Goal: Communication & Community: Ask a question

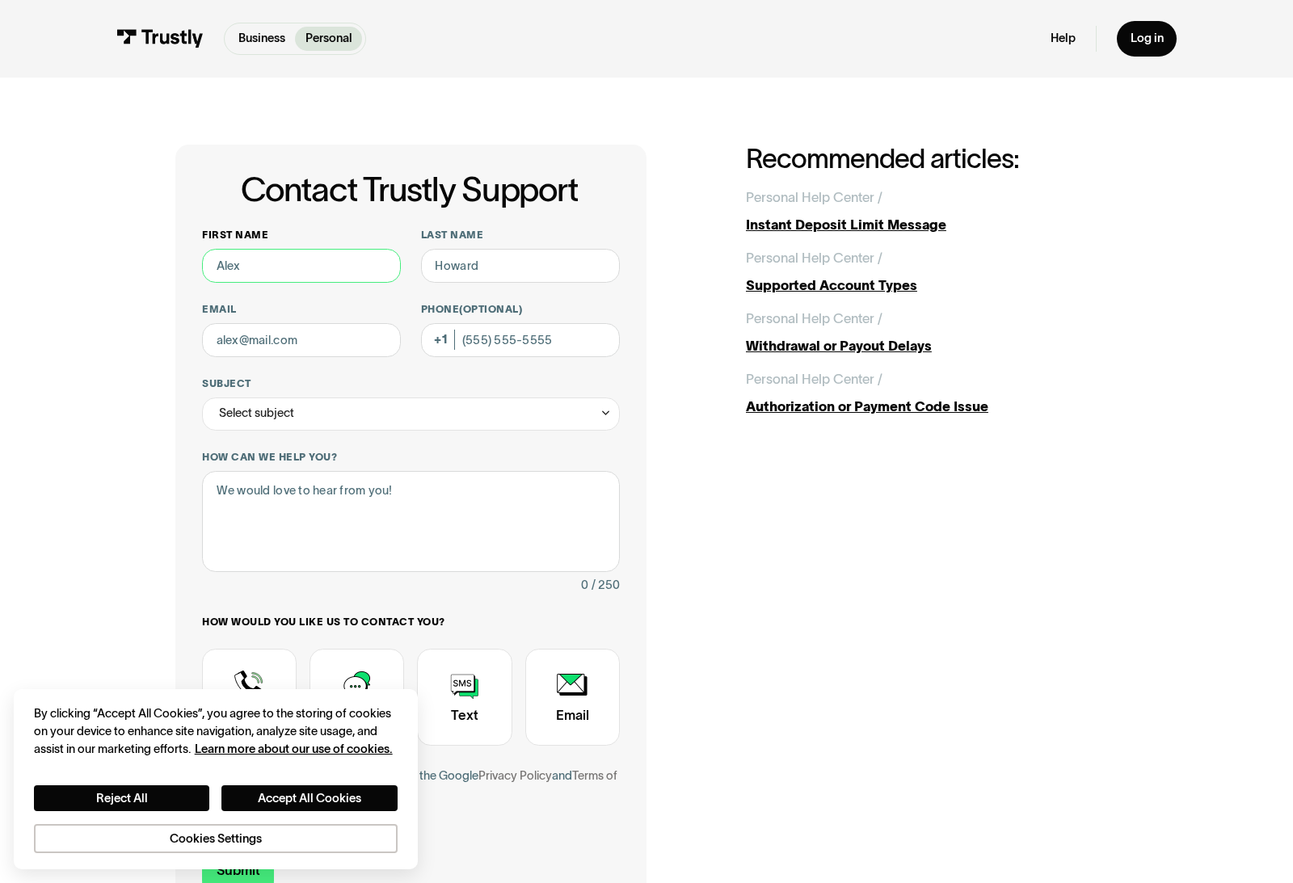
click at [331, 259] on input "First name" at bounding box center [301, 266] width 199 height 34
click at [324, 259] on input "First name" at bounding box center [301, 266] width 199 height 34
type input "Fayad"
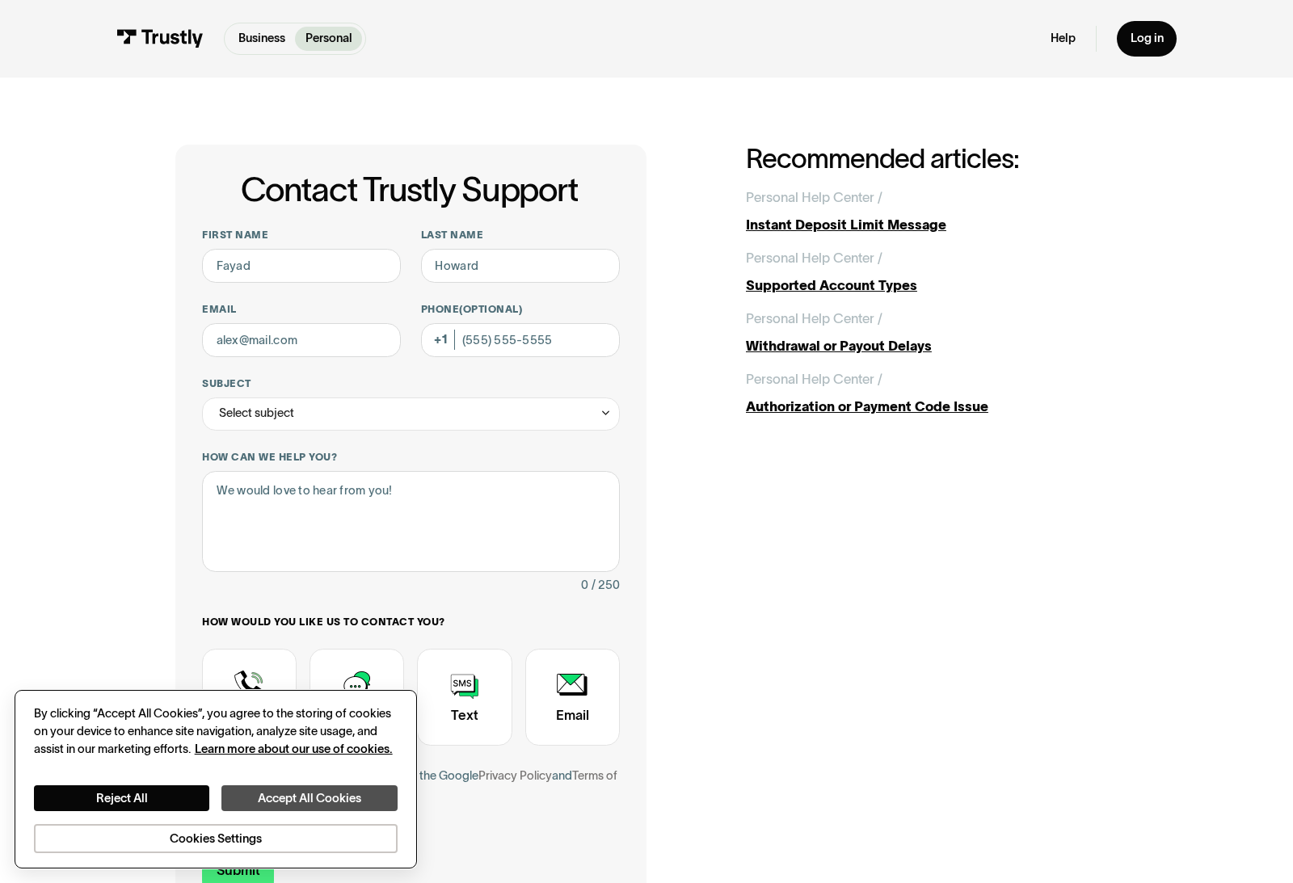
click at [277, 805] on button "Accept All Cookies" at bounding box center [309, 798] width 176 height 25
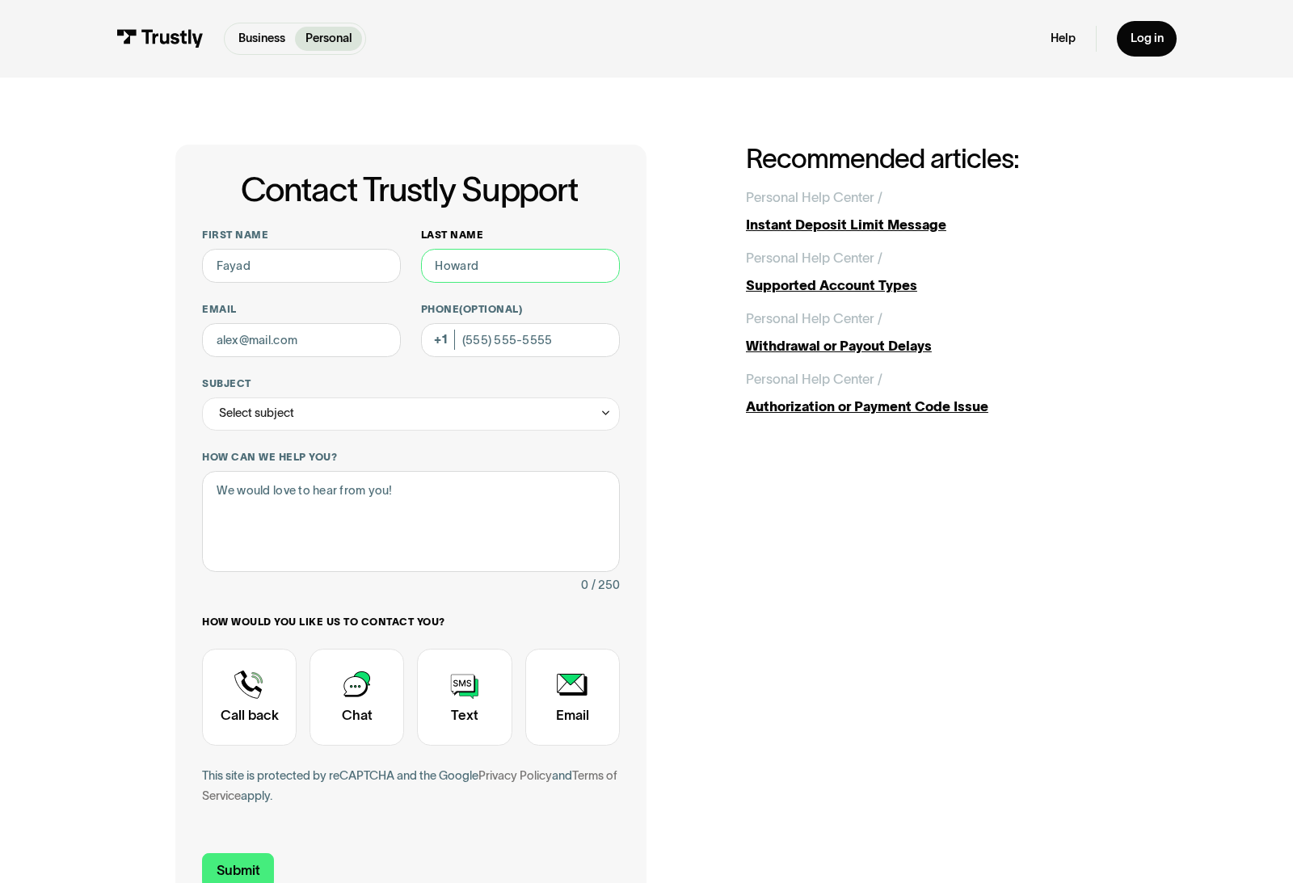
click at [540, 258] on input "Last name" at bounding box center [520, 266] width 199 height 34
type input "Roye"
type input "fayad"
click at [542, 344] on input "Phone (Optional)" at bounding box center [520, 340] width 199 height 34
type input "(786) 916-7816"
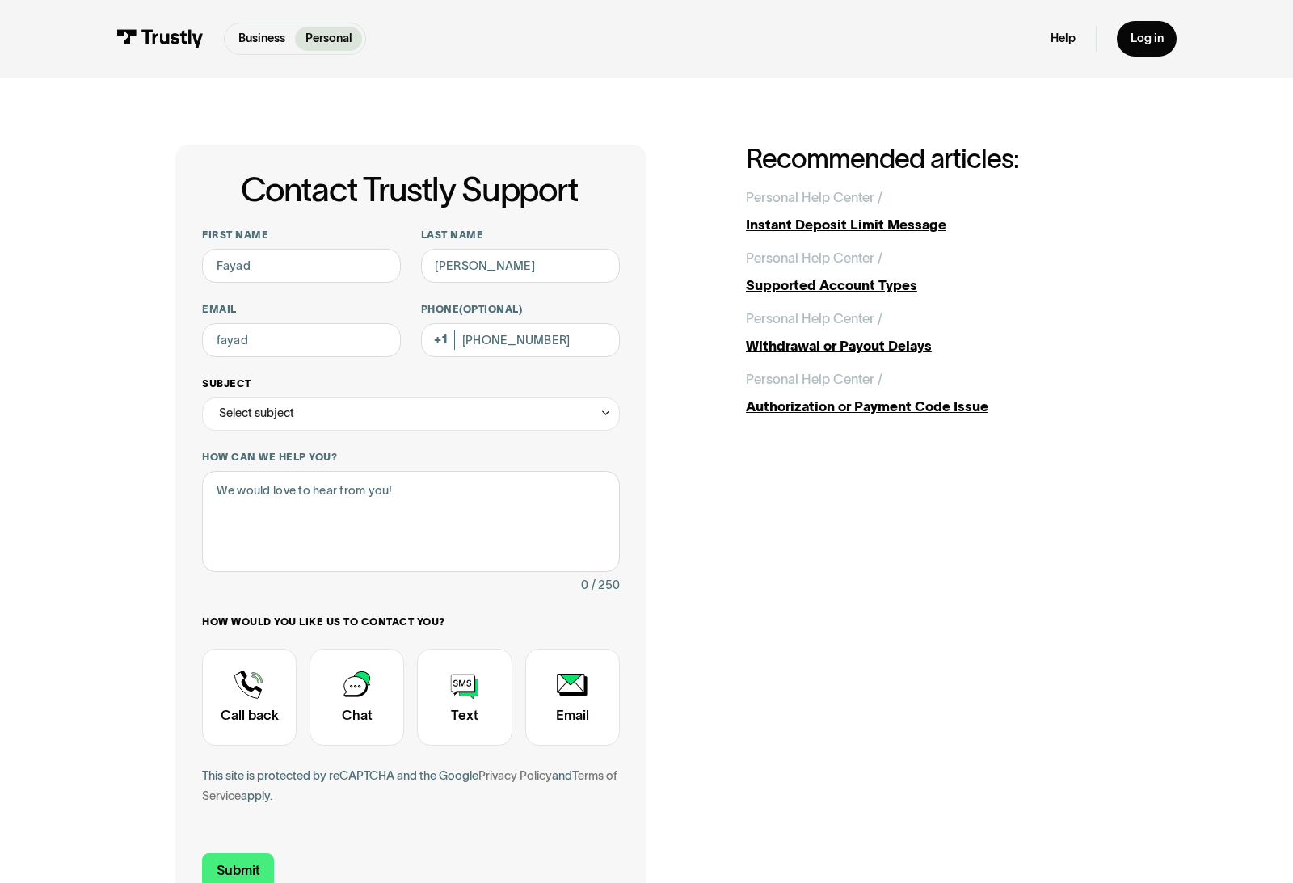
click at [469, 411] on div "Select subject" at bounding box center [411, 415] width 418 height 34
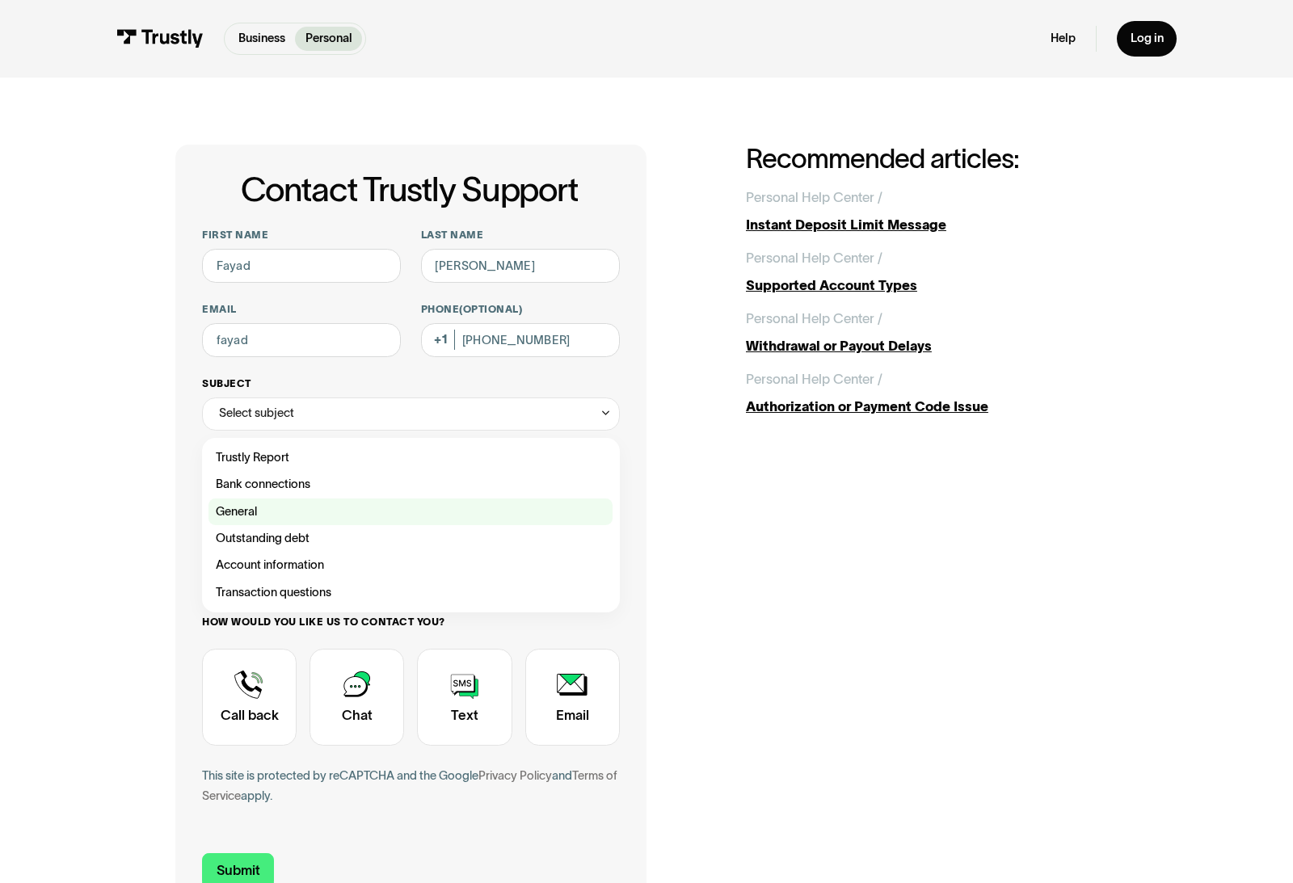
scroll to position [2, 0]
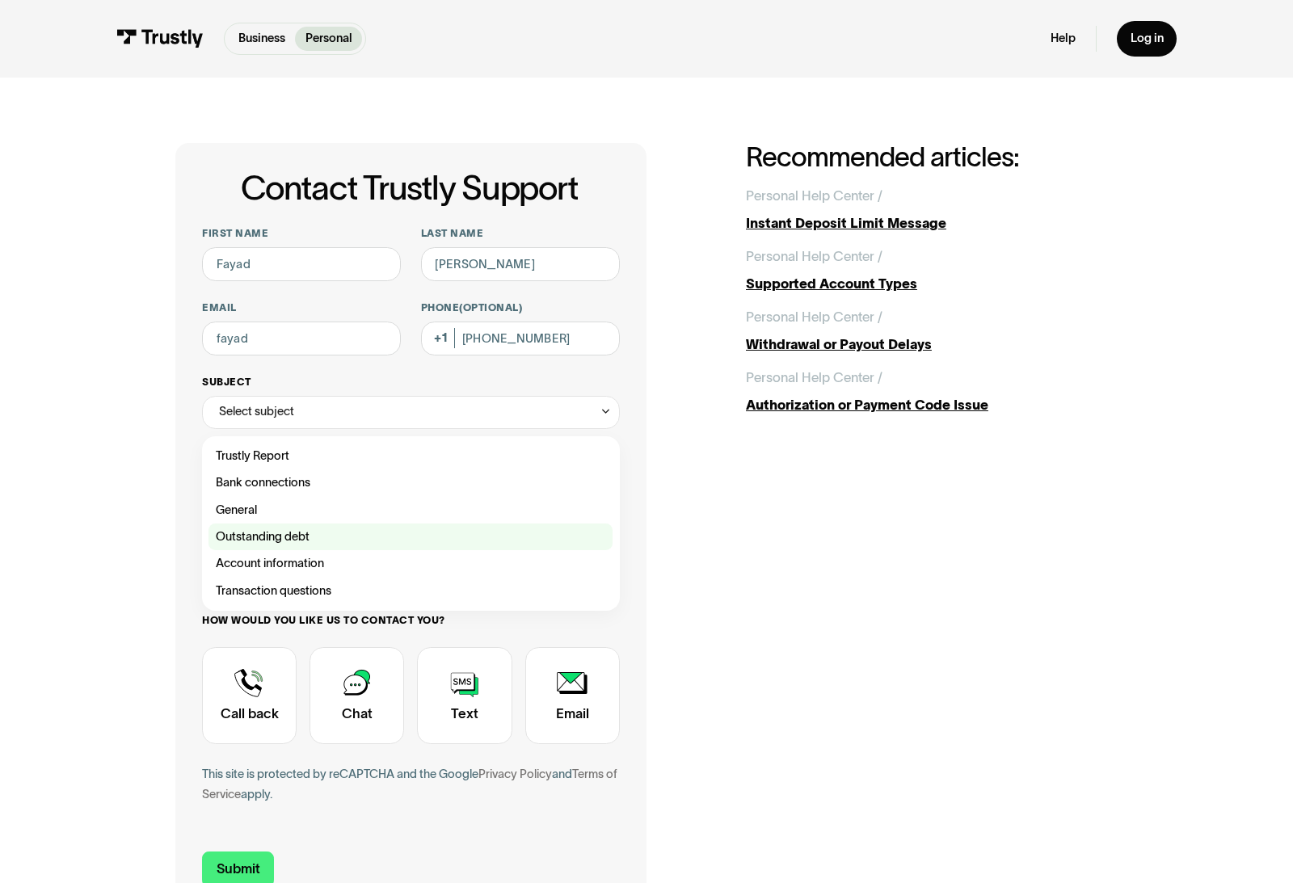
click at [324, 527] on div "Contact Trustly Support" at bounding box center [411, 537] width 404 height 27
type input "**********"
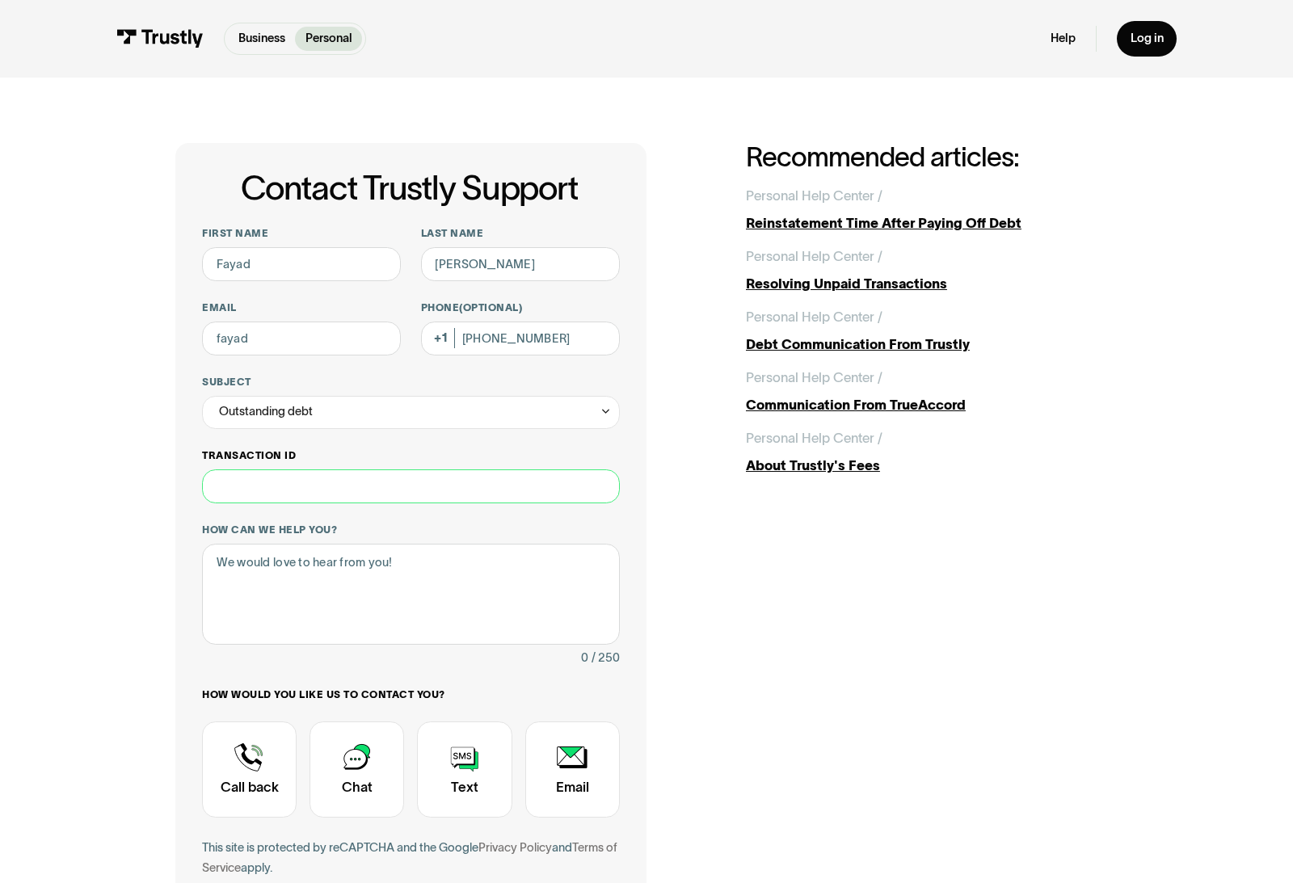
click at [318, 486] on input "Transaction ID" at bounding box center [411, 487] width 418 height 34
click at [373, 777] on div "Contact Trustly Support" at bounding box center [357, 770] width 95 height 96
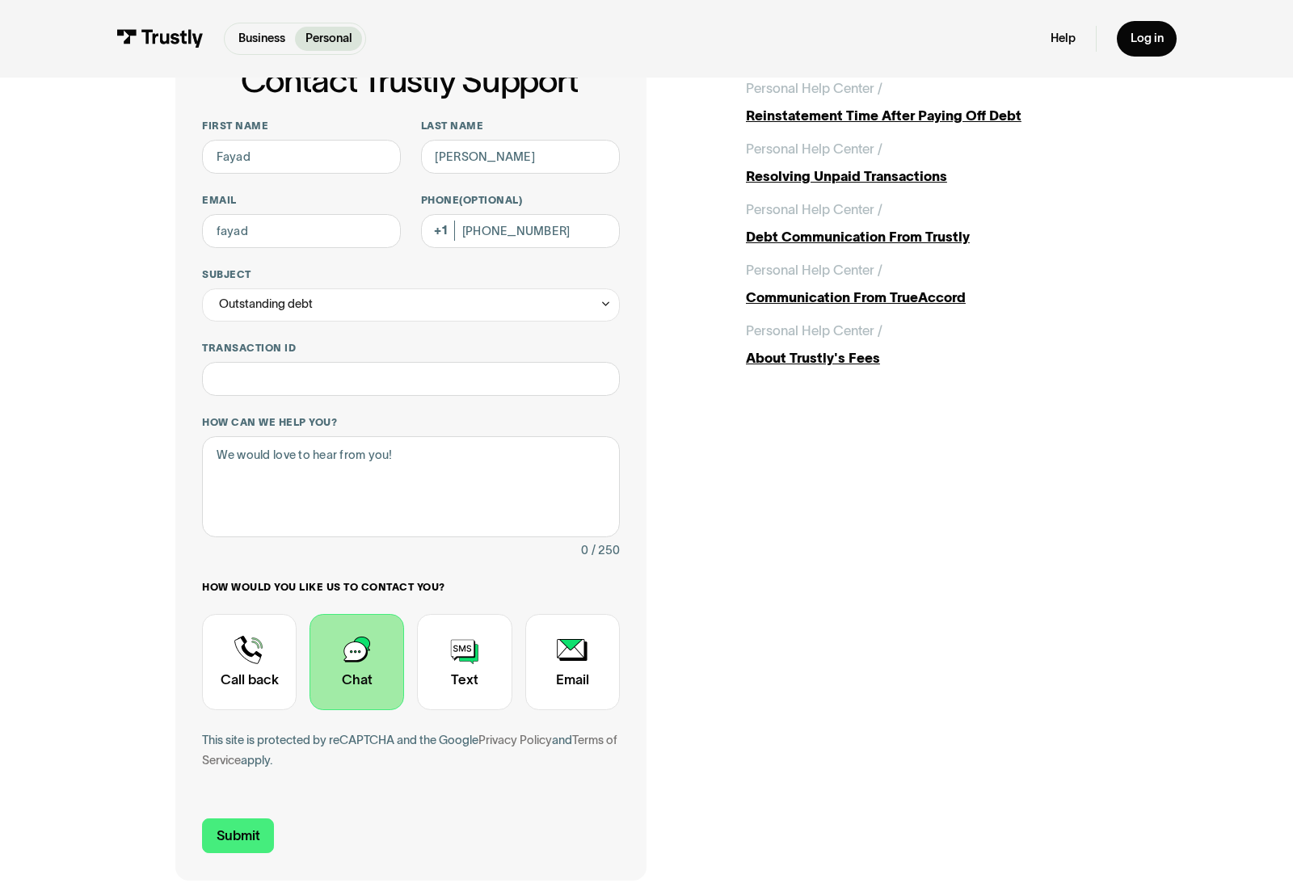
scroll to position [109, 0]
click at [407, 500] on textarea "How can we help you?" at bounding box center [411, 486] width 418 height 101
click at [237, 636] on div "Contact Trustly Support" at bounding box center [249, 662] width 95 height 96
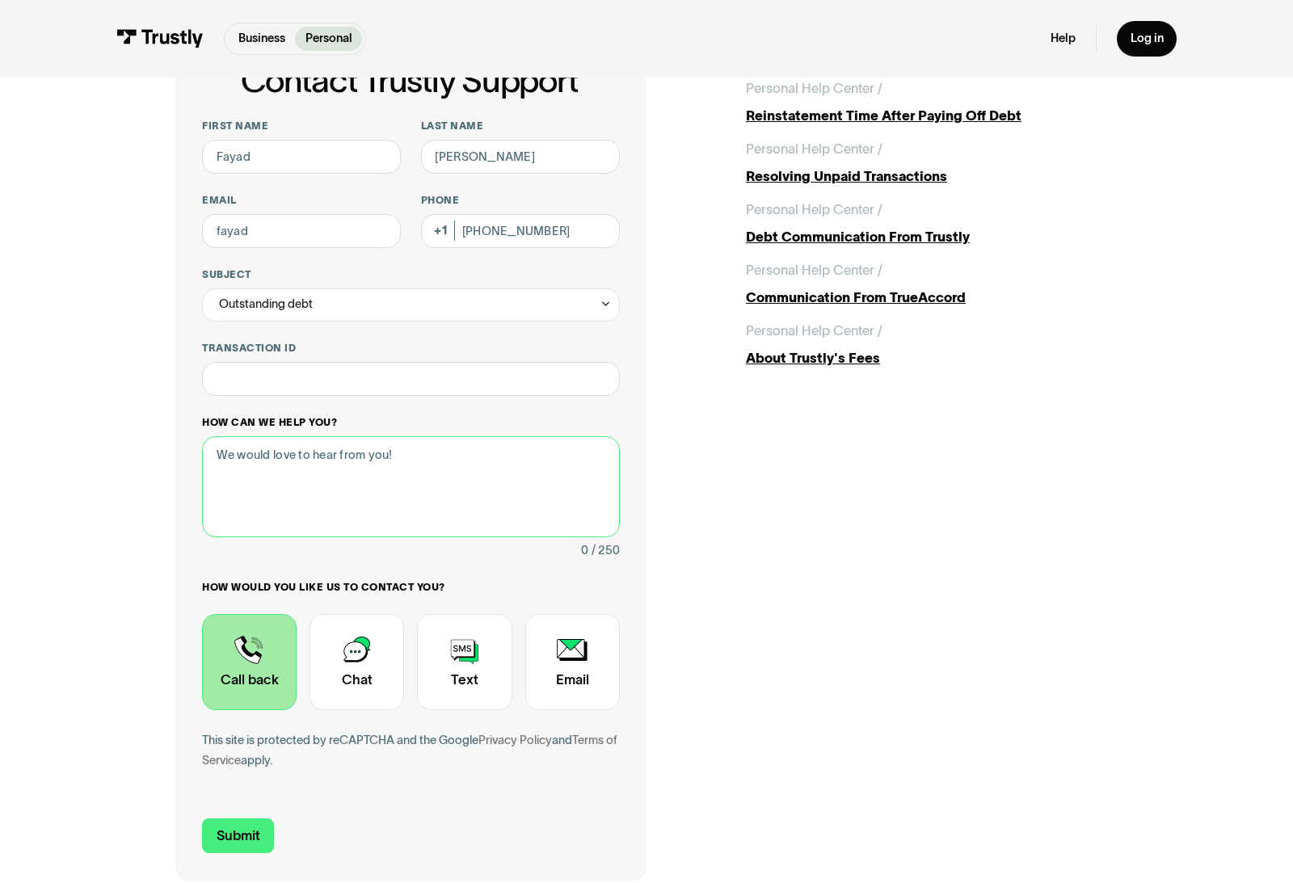
click at [351, 482] on textarea "How can we help you?" at bounding box center [411, 486] width 418 height 101
type textarea "I owe money and want to pay it."
click at [234, 839] on input "Submit" at bounding box center [238, 837] width 72 height 36
type input "fayadroye@yahoo.com"
click at [685, 824] on div "**********" at bounding box center [646, 458] width 943 height 845
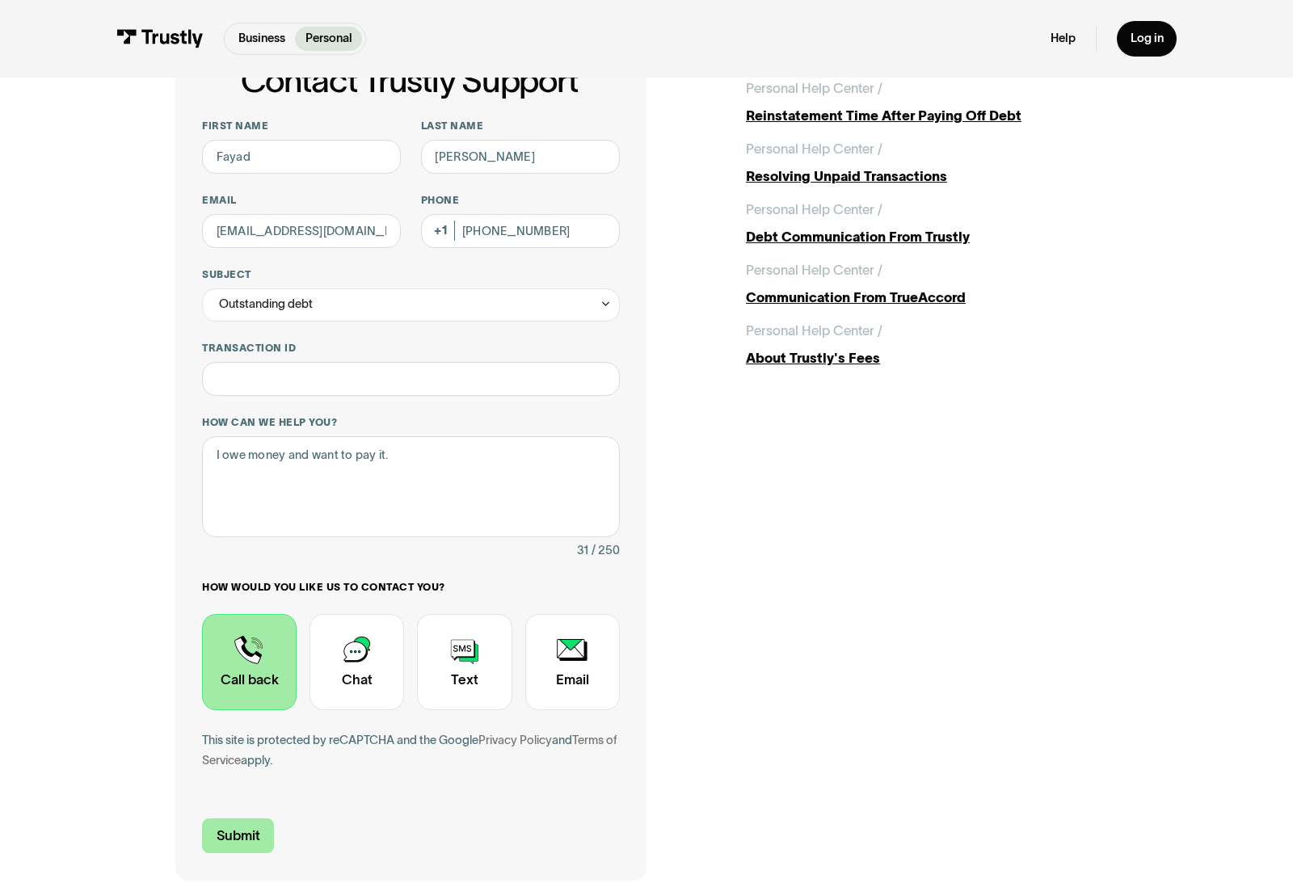
click at [260, 832] on input "Submit" at bounding box center [238, 837] width 72 height 36
type input "+17869167816"
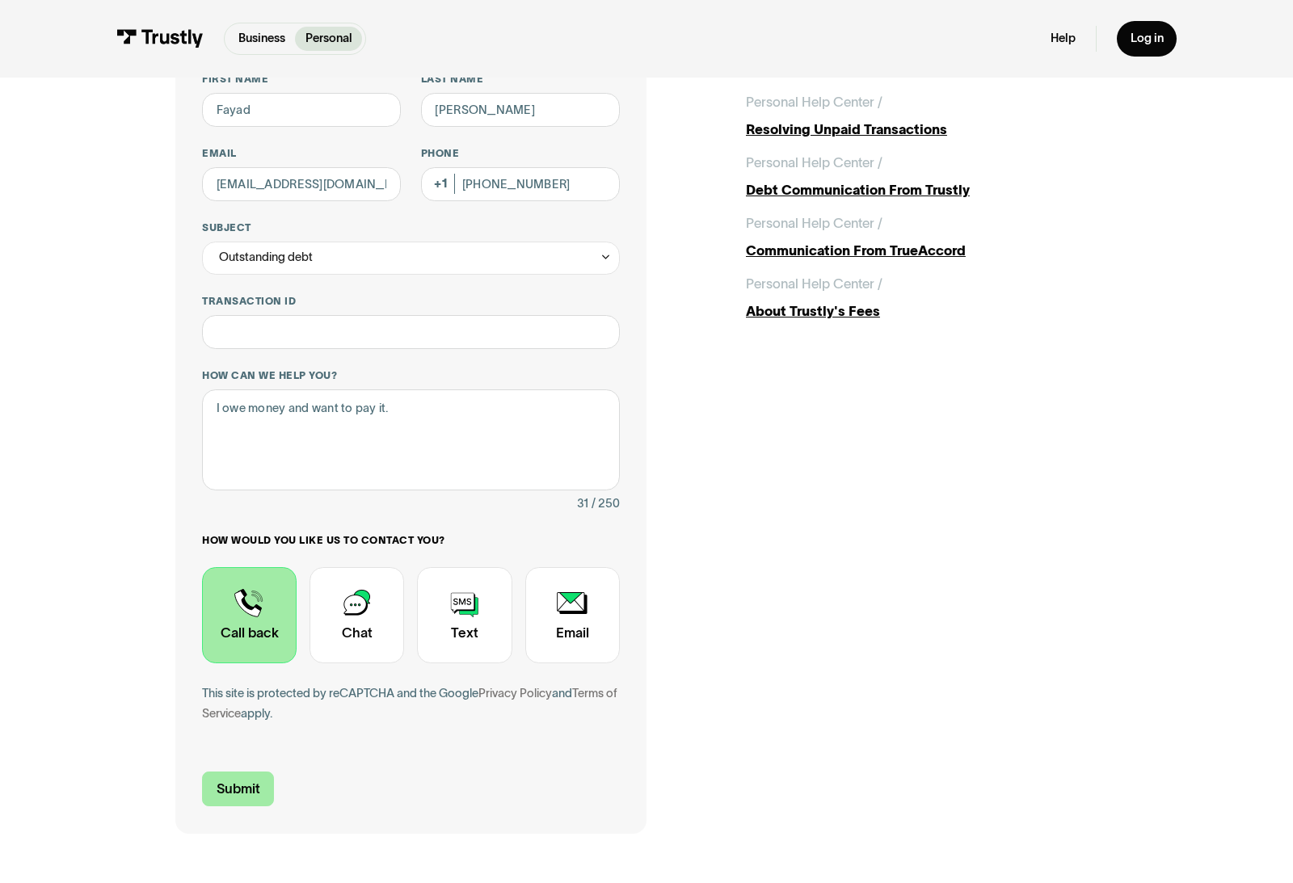
scroll to position [161, 0]
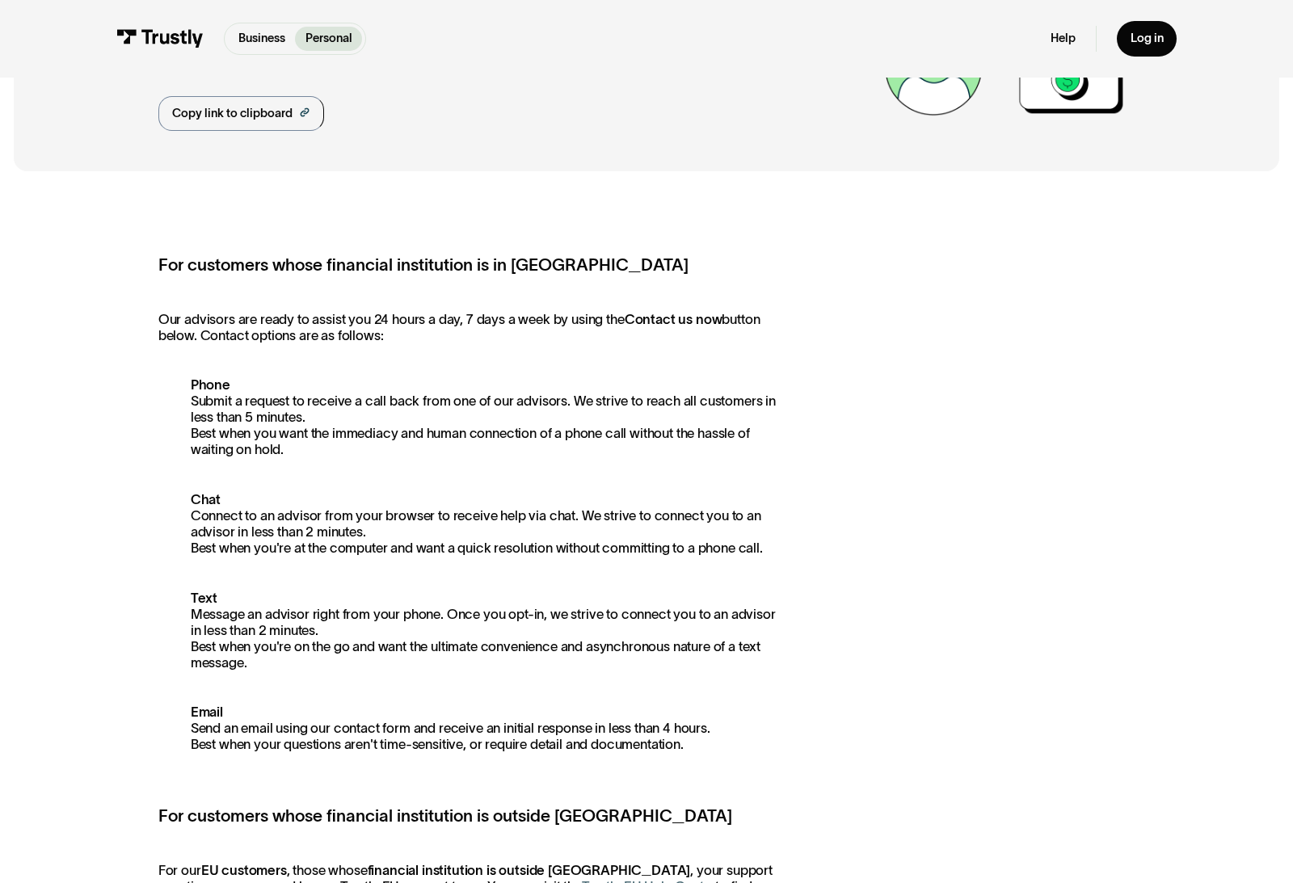
scroll to position [136, 0]
